Goal: Task Accomplishment & Management: Complete application form

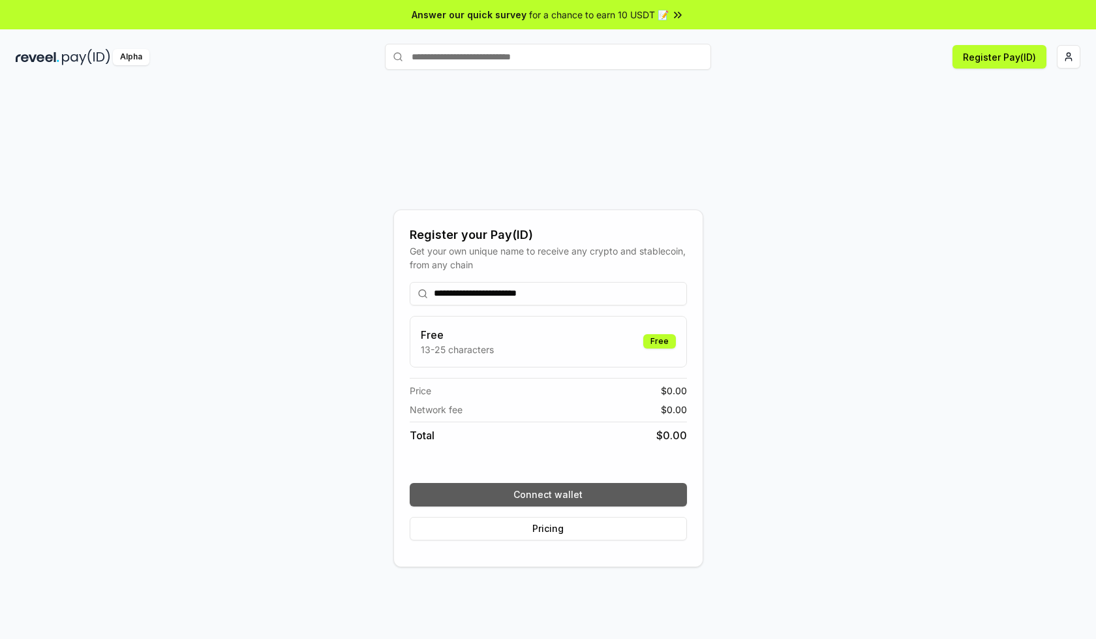
type input "**********"
click at [548, 494] on button "Connect wallet" at bounding box center [548, 494] width 277 height 23
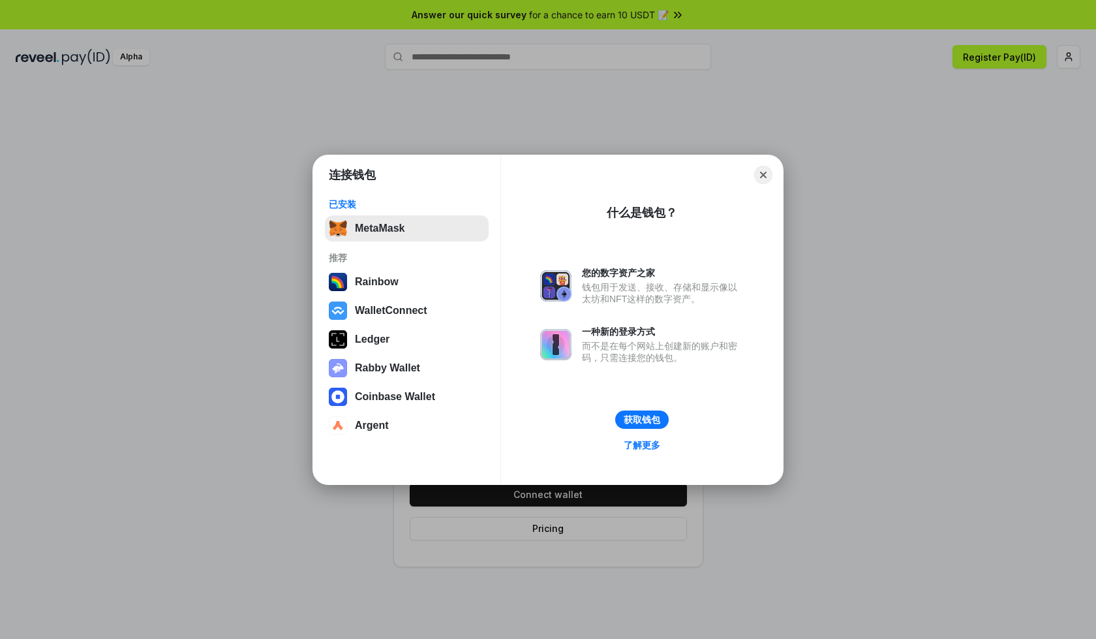
click at [406, 228] on button "MetaMask" at bounding box center [407, 228] width 164 height 26
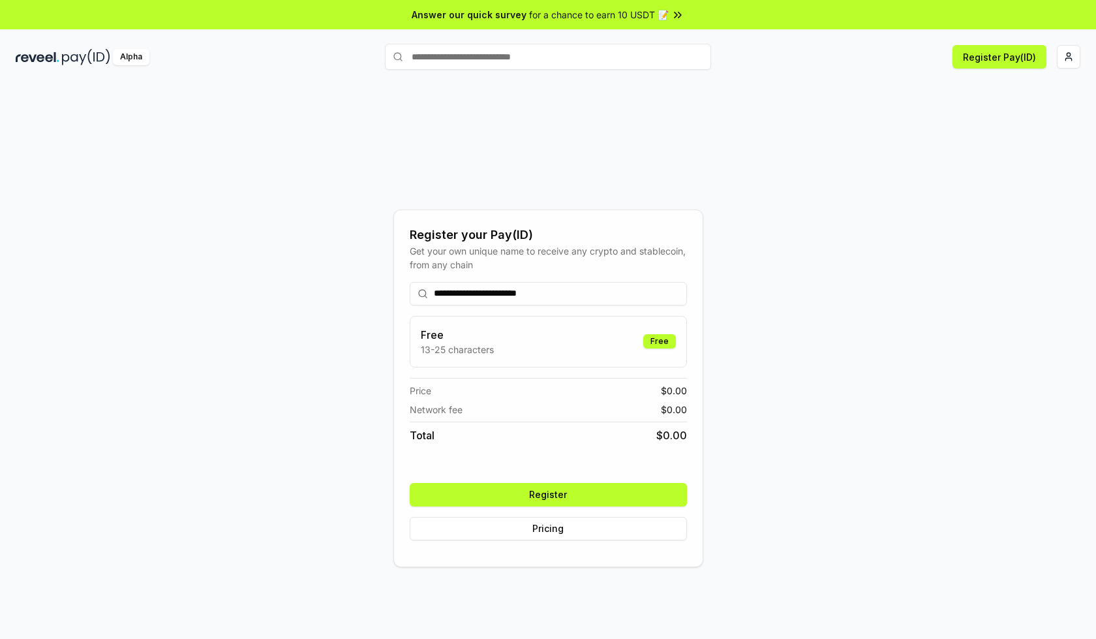
click at [548, 494] on button "Register" at bounding box center [548, 494] width 277 height 23
